Goal: Book appointment/travel/reservation

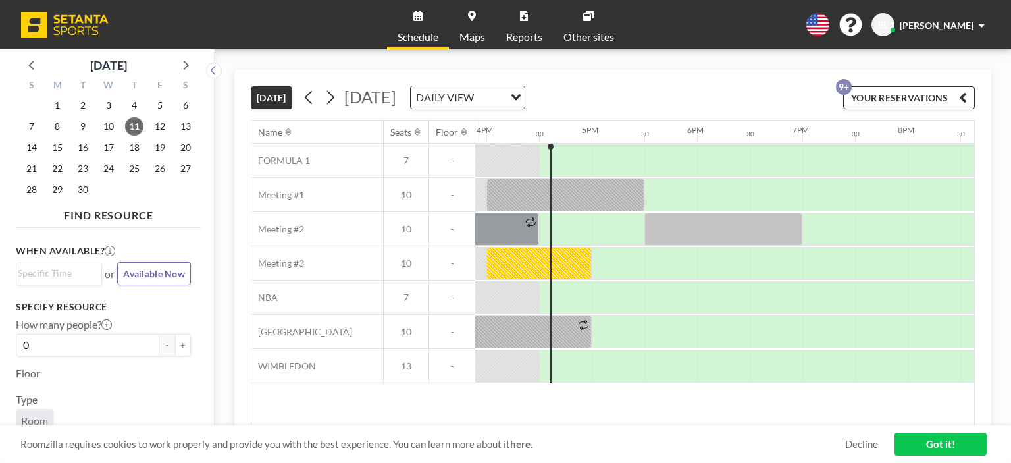
scroll to position [0, 1685]
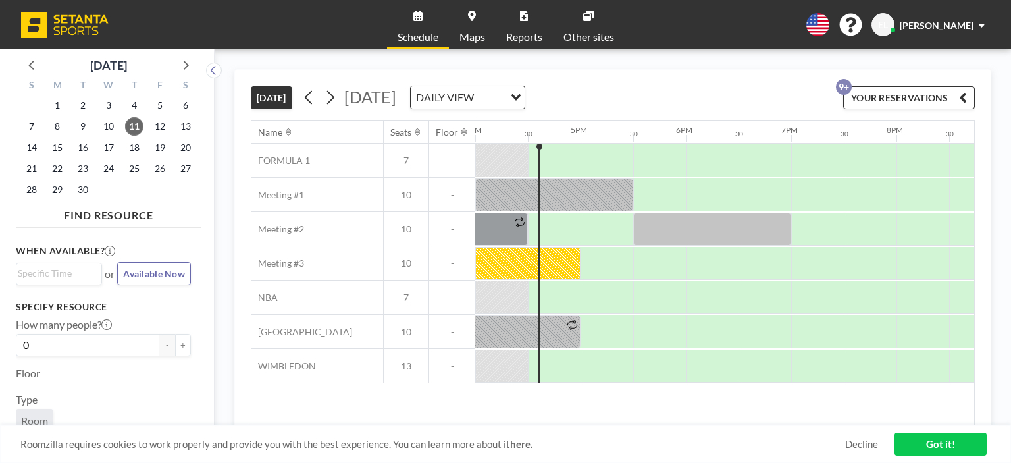
click at [532, 254] on div at bounding box center [527, 263] width 105 height 33
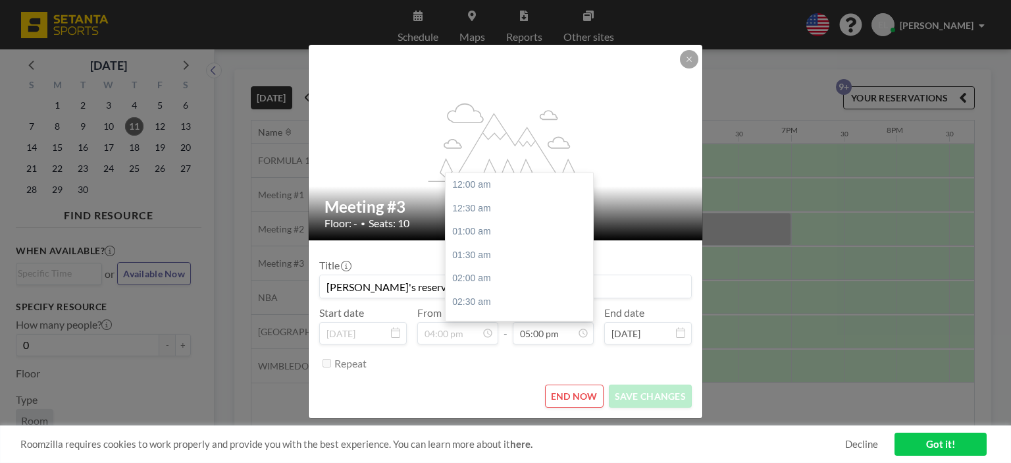
scroll to position [797, 0]
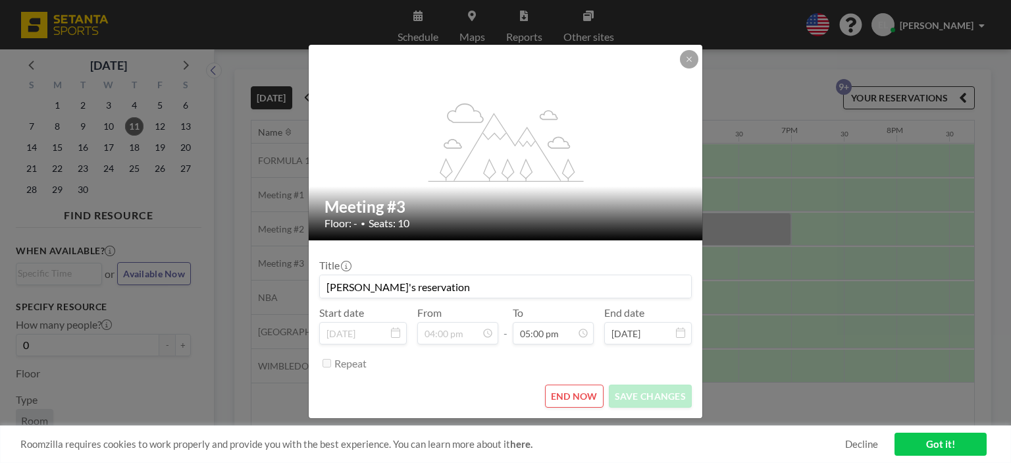
click at [572, 402] on button "END NOW" at bounding box center [574, 395] width 59 height 23
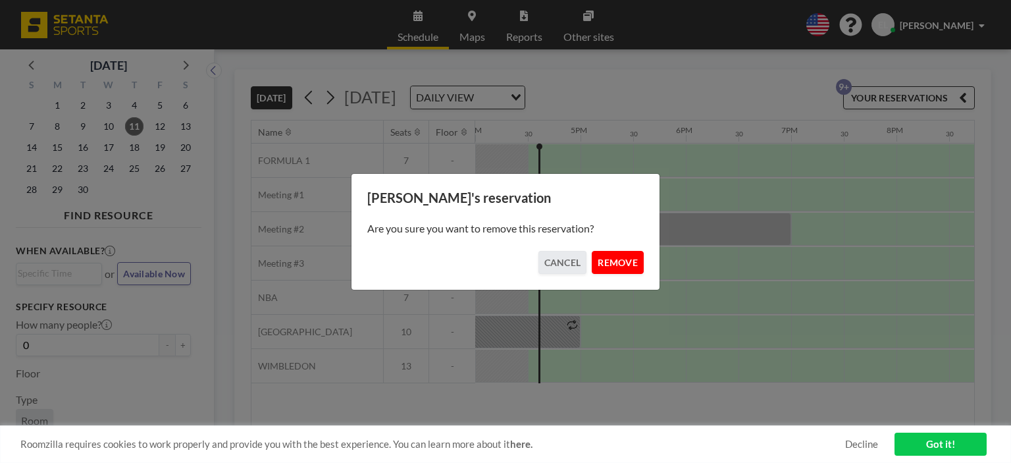
click at [633, 265] on button "REMOVE" at bounding box center [618, 262] width 52 height 23
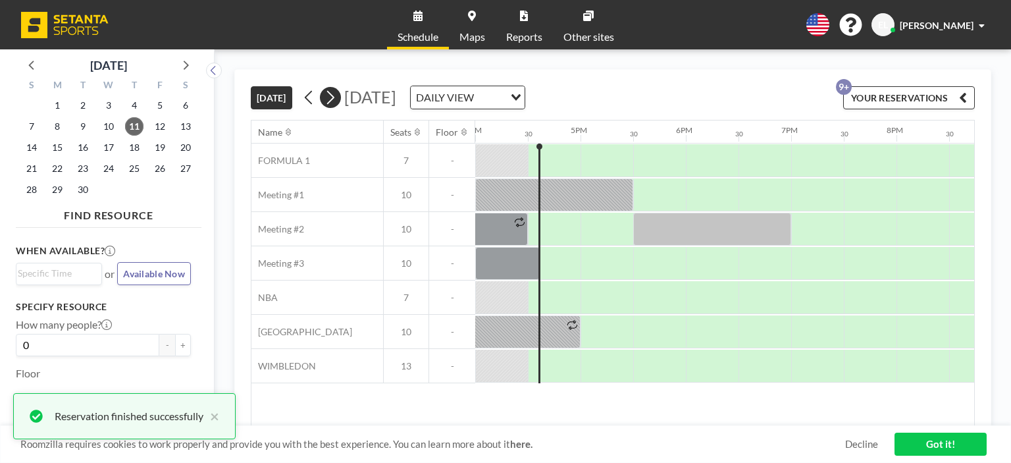
click at [331, 100] on icon at bounding box center [330, 98] width 13 height 20
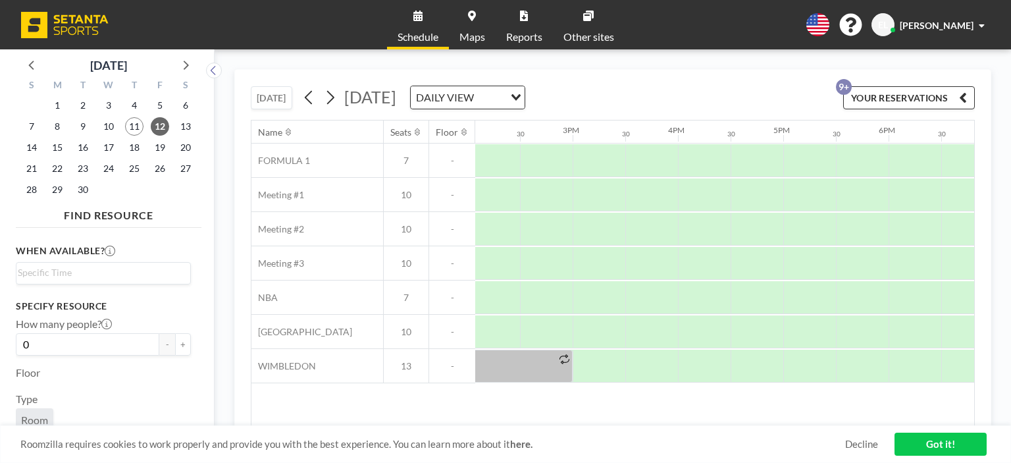
scroll to position [0, 1486]
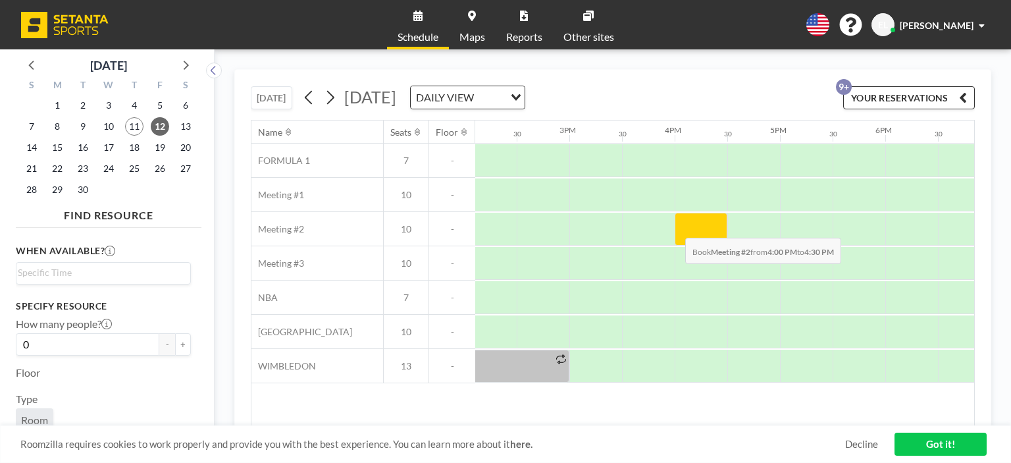
click at [675, 227] on div at bounding box center [701, 229] width 53 height 33
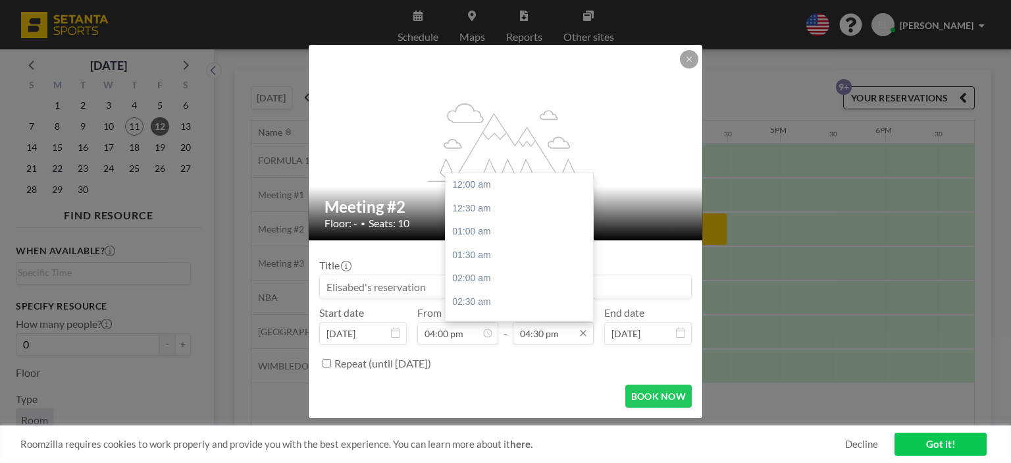
scroll to position [774, 0]
click at [566, 341] on input "04:30 pm" at bounding box center [553, 333] width 81 height 22
click at [491, 210] on div "05:00 pm" at bounding box center [523, 208] width 154 height 24
type input "05:00 pm"
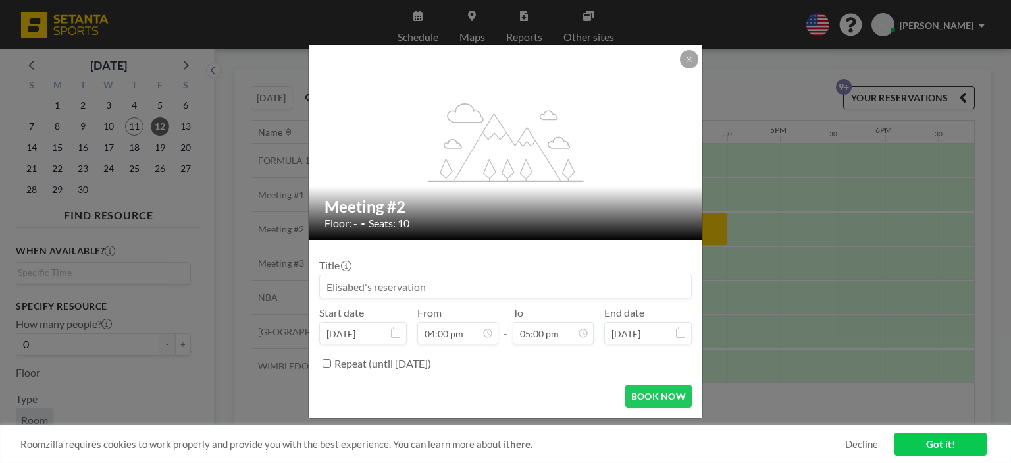
scroll to position [797, 0]
click at [665, 392] on button "BOOK NOW" at bounding box center [658, 395] width 66 height 23
